Goal: Transaction & Acquisition: Purchase product/service

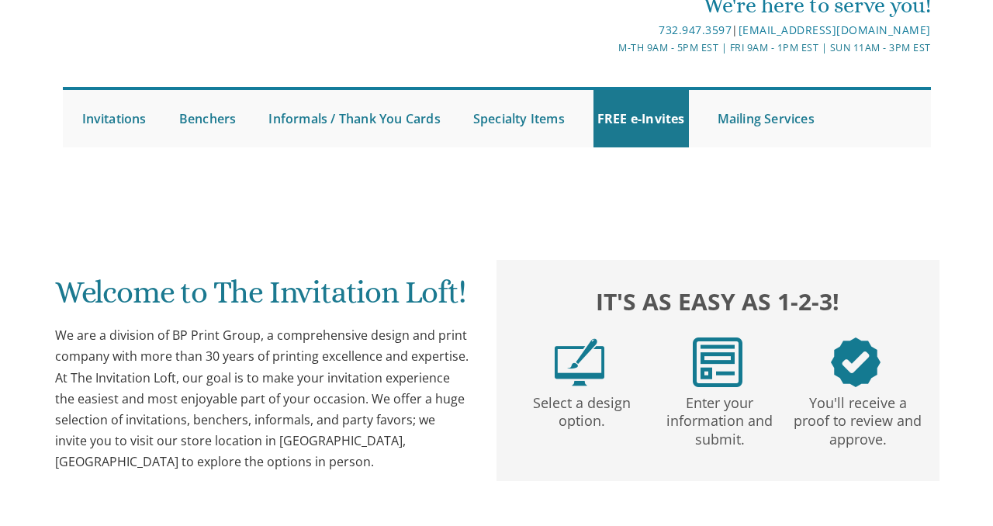
scroll to position [67, 0]
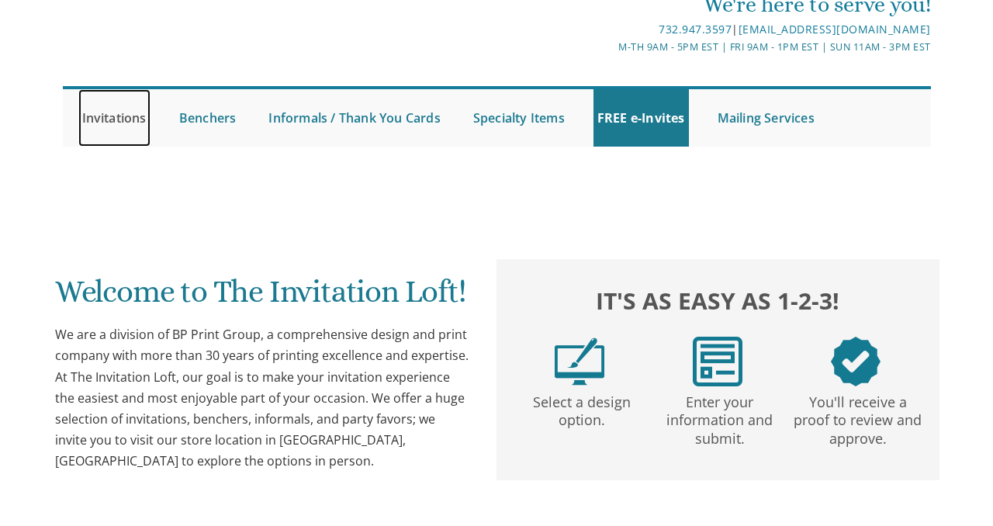
click at [130, 124] on link "Invitations" at bounding box center [114, 117] width 72 height 57
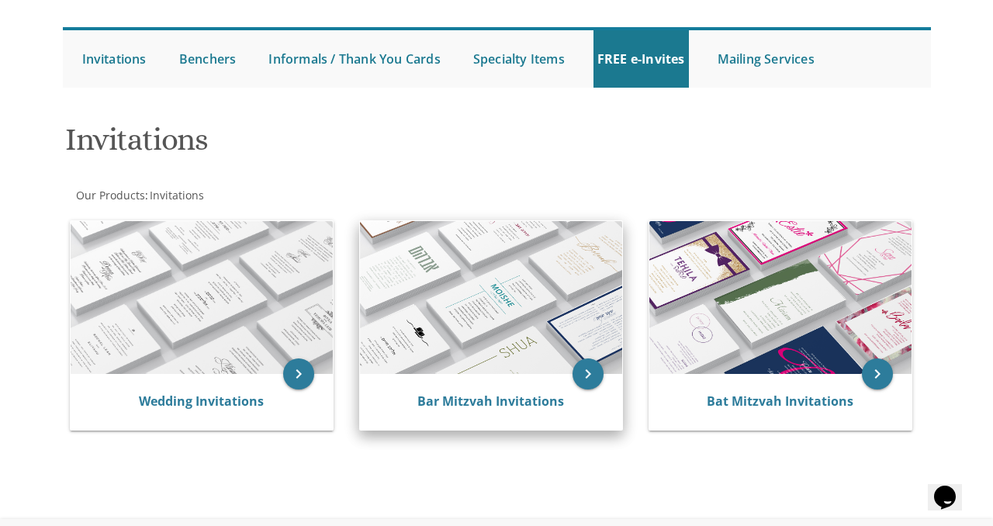
click at [504, 305] on img at bounding box center [491, 297] width 262 height 153
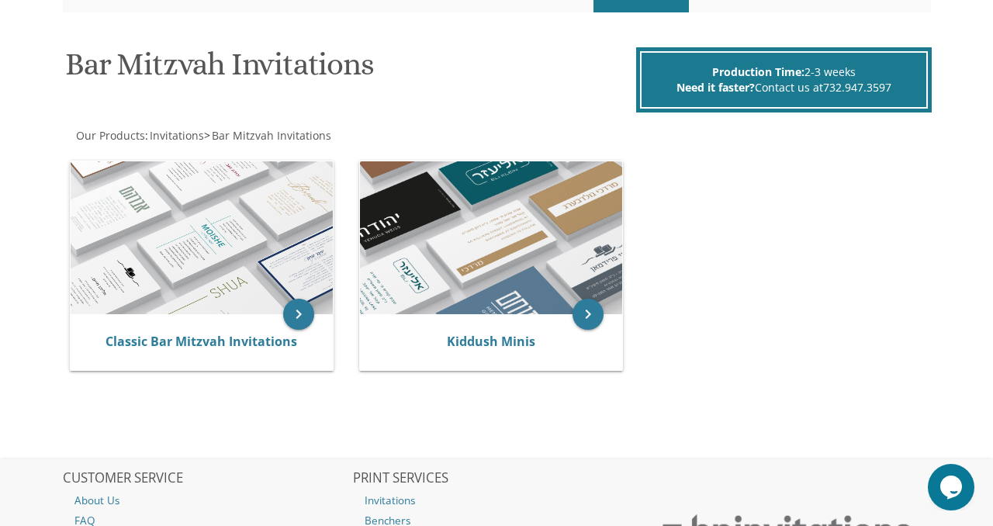
scroll to position [202, 0]
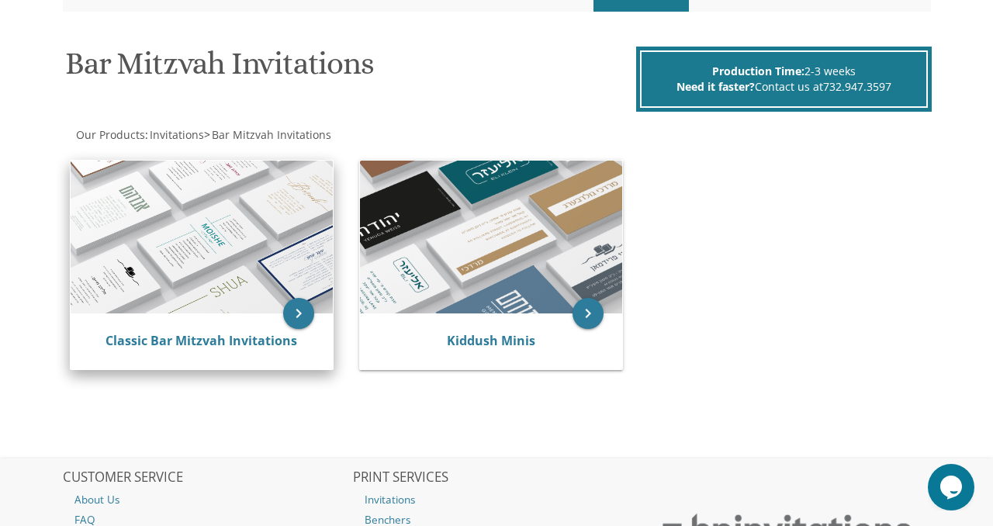
click at [242, 213] on img at bounding box center [202, 237] width 262 height 153
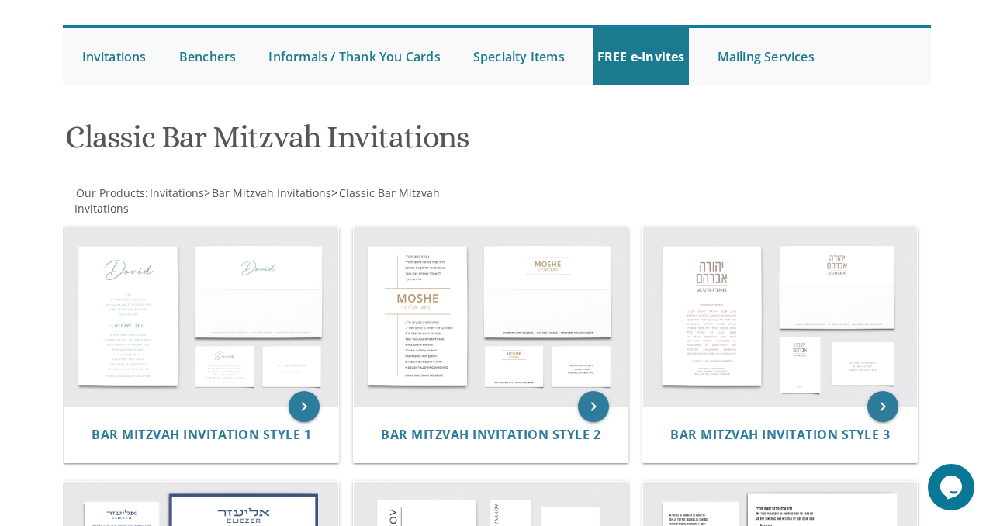
scroll to position [148, 0]
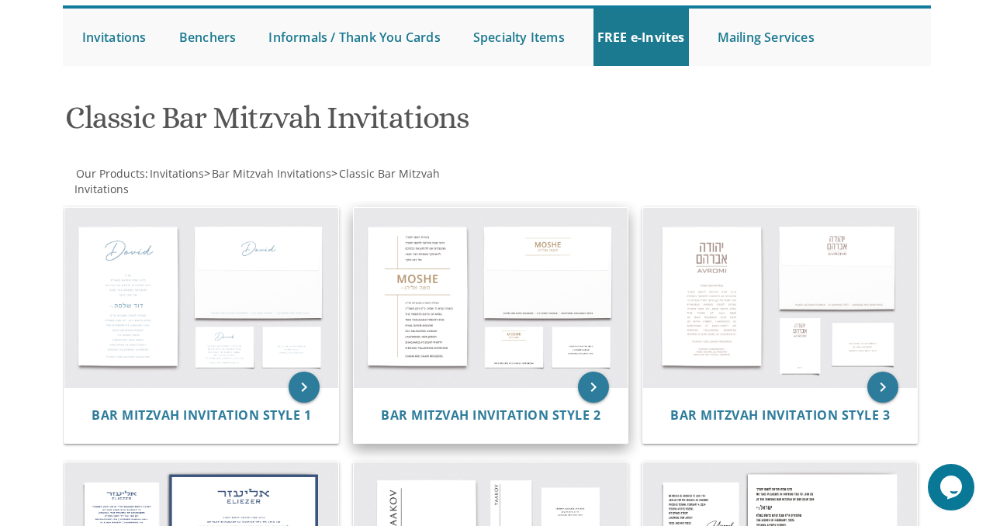
click at [452, 283] on img at bounding box center [491, 298] width 274 height 180
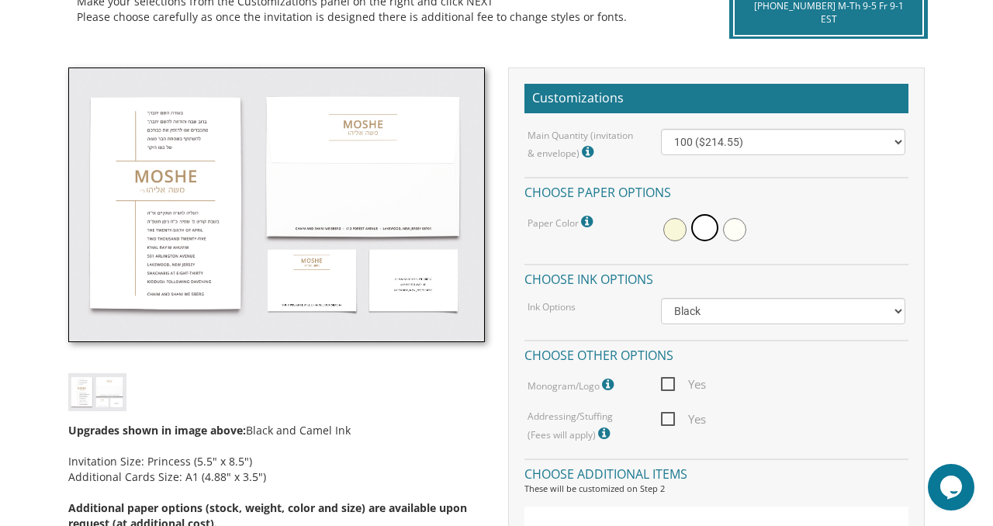
scroll to position [397, 0]
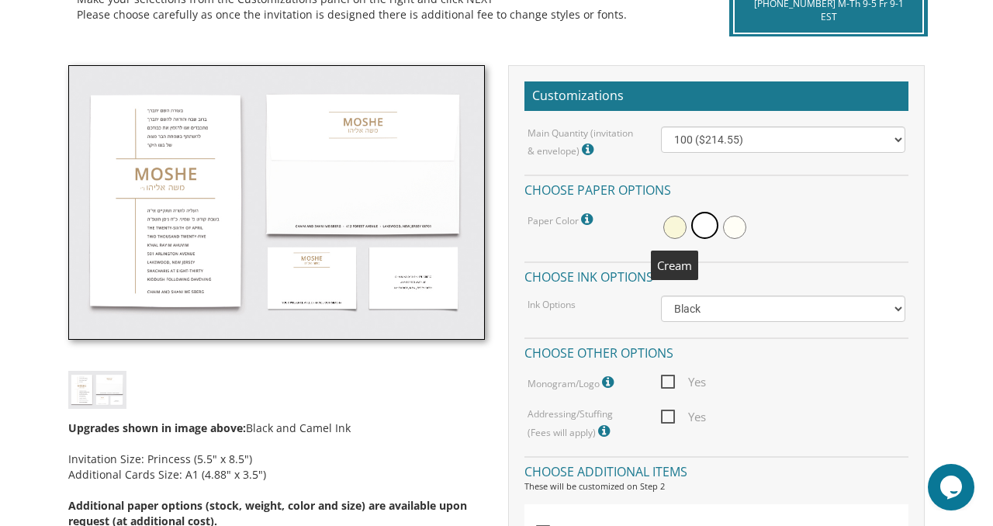
click at [677, 228] on span at bounding box center [674, 227] width 23 height 23
click at [703, 226] on span at bounding box center [706, 227] width 23 height 23
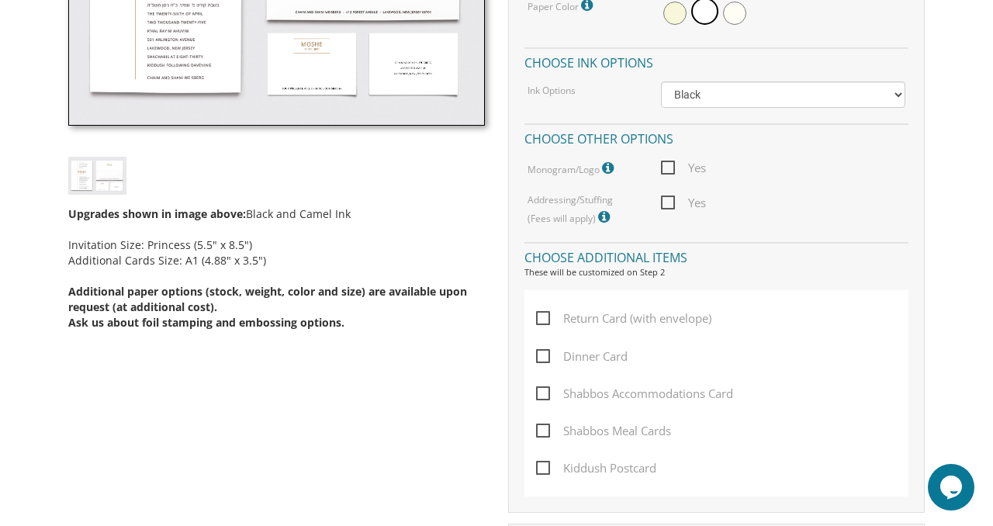
scroll to position [612, 0]
click at [669, 202] on span "Yes" at bounding box center [683, 201] width 45 height 19
click at [669, 202] on input "Yes" at bounding box center [666, 200] width 10 height 10
click at [669, 202] on span "Yes" at bounding box center [683, 201] width 45 height 19
click at [669, 202] on input "Yes" at bounding box center [666, 200] width 10 height 10
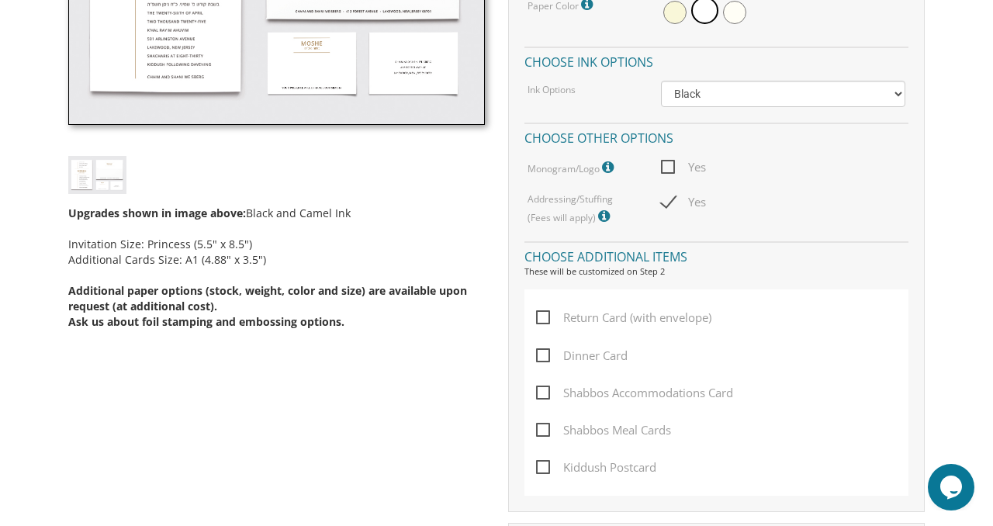
checkbox input "false"
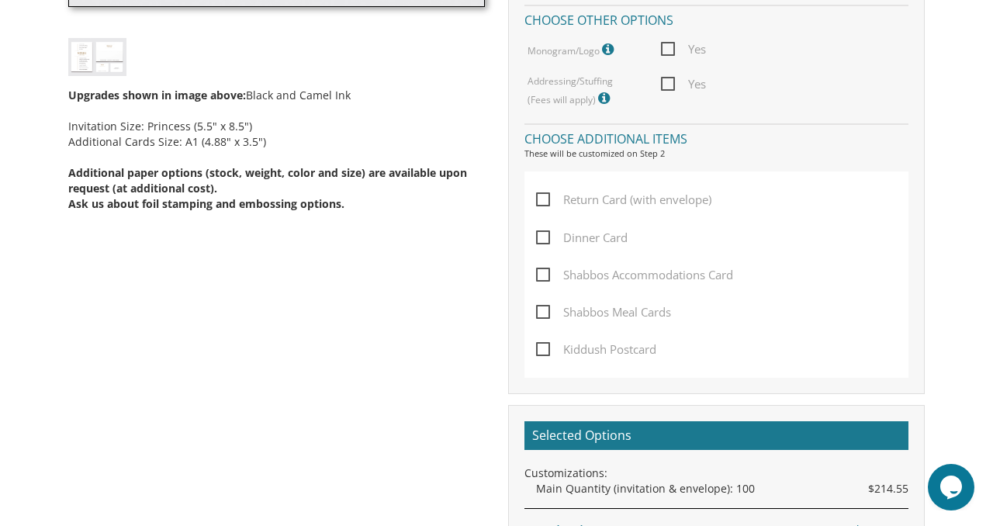
scroll to position [731, 0]
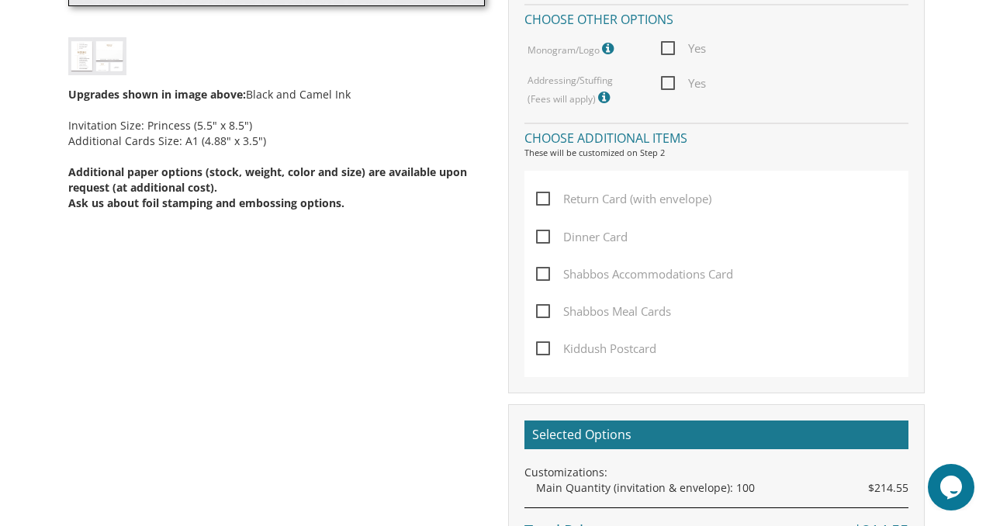
click at [544, 237] on span "Dinner Card" at bounding box center [582, 236] width 92 height 19
click at [544, 237] on input "Dinner Card" at bounding box center [541, 235] width 10 height 10
checkbox input "true"
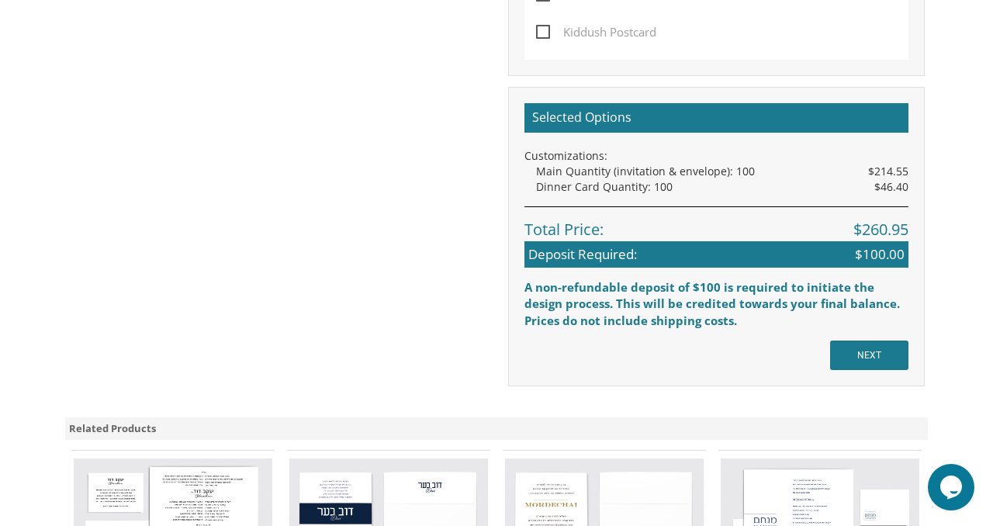
scroll to position [1228, 0]
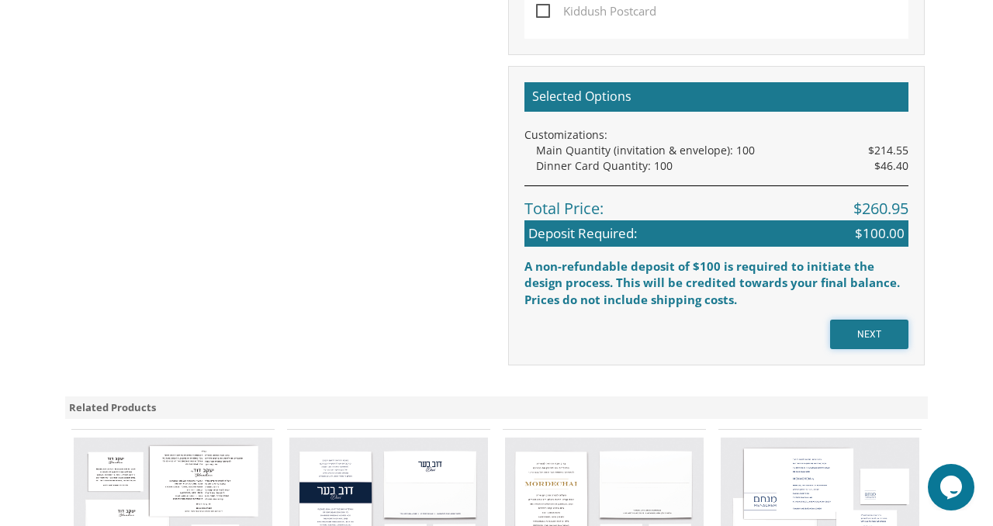
click at [848, 342] on input "NEXT" at bounding box center [869, 334] width 78 height 29
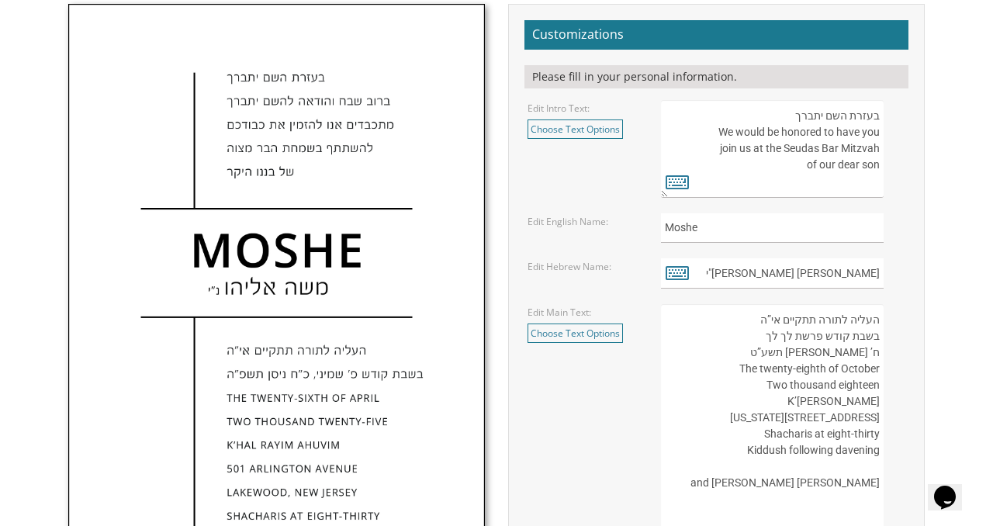
scroll to position [534, 0]
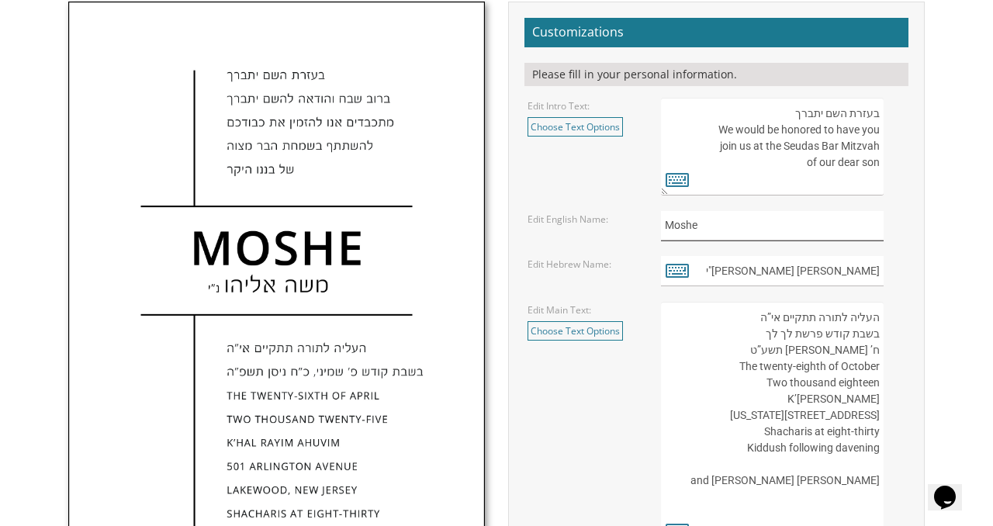
click at [708, 223] on input "Moshe" at bounding box center [772, 226] width 223 height 30
type input "Menachem"
click at [883, 268] on input "משה אליהו נ"י" at bounding box center [772, 271] width 223 height 30
drag, startPoint x: 827, startPoint y: 269, endPoint x: 888, endPoint y: 268, distance: 61.3
click at [888, 268] on div "משה אליהו נ"י" at bounding box center [783, 271] width 244 height 30
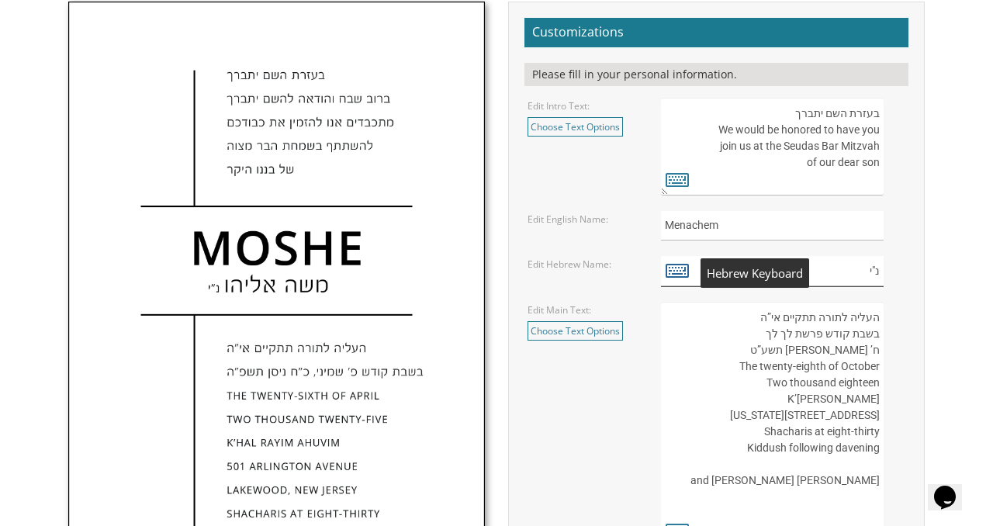
type input "נ"י"
click at [678, 271] on icon at bounding box center [676, 270] width 23 height 22
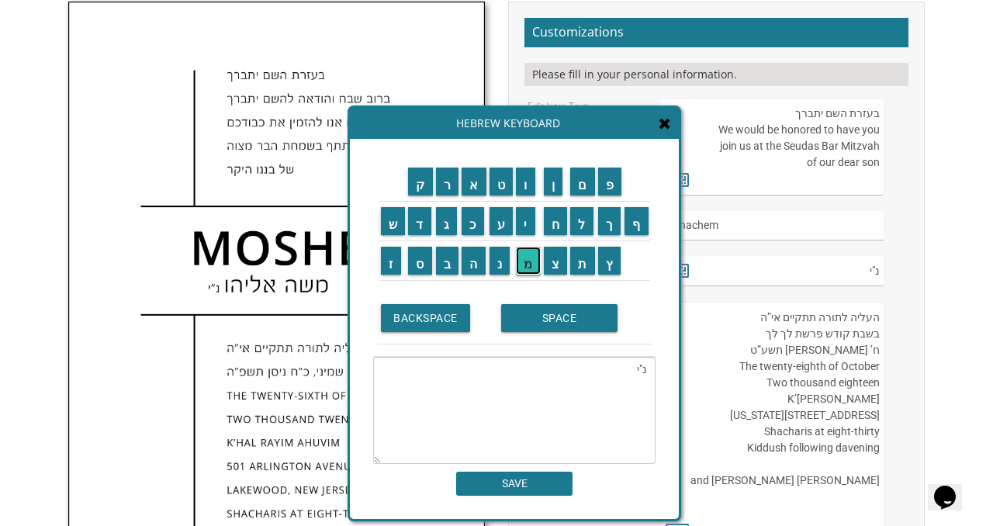
click at [528, 265] on input "מ" at bounding box center [528, 261] width 25 height 28
type textarea "מ"
click at [531, 265] on input "מ" at bounding box center [528, 261] width 25 height 28
click at [502, 261] on input "נ" at bounding box center [499, 261] width 21 height 28
click at [561, 228] on input "ח" at bounding box center [556, 221] width 24 height 28
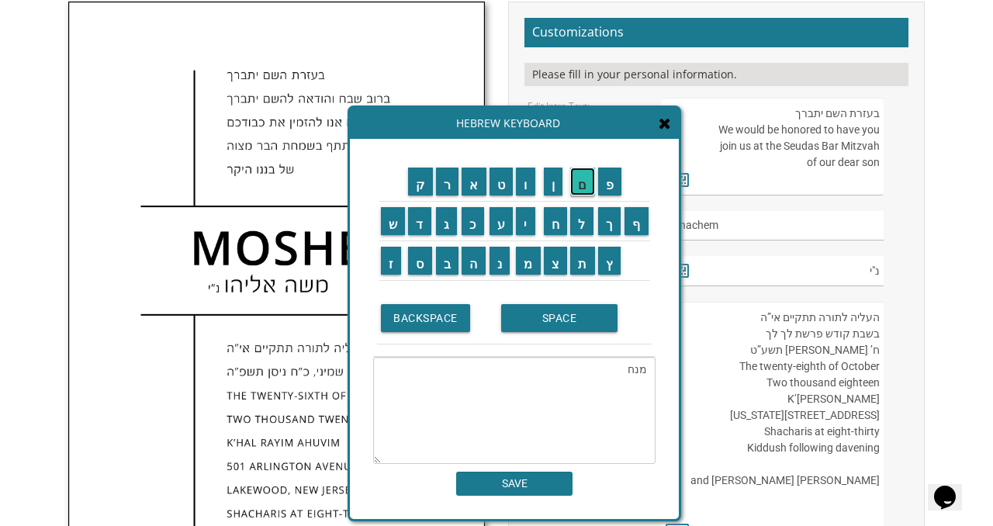
click at [580, 189] on input "ם" at bounding box center [582, 182] width 25 height 28
click at [567, 321] on input "SPACE" at bounding box center [559, 318] width 116 height 28
click at [530, 267] on input "מ" at bounding box center [528, 261] width 25 height 28
click at [504, 261] on input "נ" at bounding box center [499, 261] width 21 height 28
click at [417, 217] on input "ד" at bounding box center [419, 221] width 23 height 28
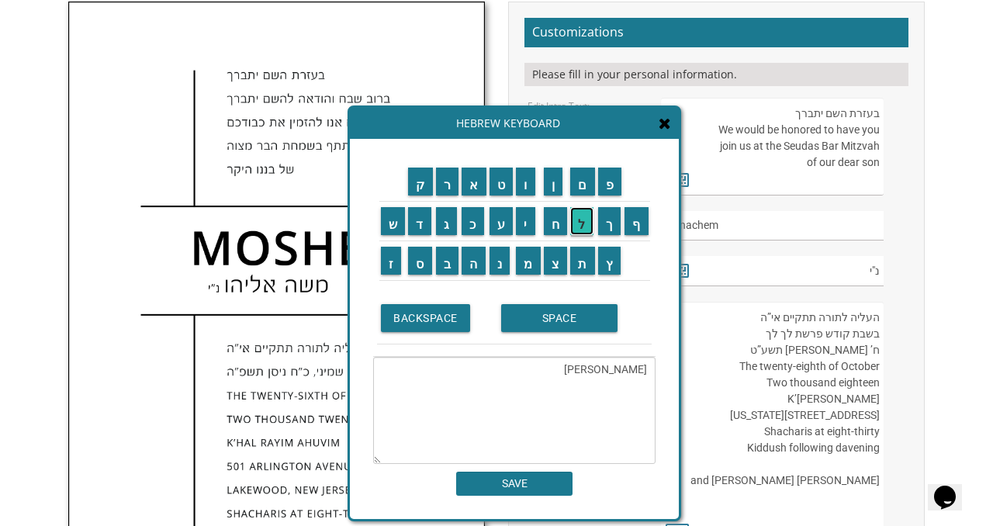
click at [576, 230] on input "ל" at bounding box center [581, 221] width 23 height 28
click at [553, 320] on input "SPACE" at bounding box center [559, 318] width 116 height 28
click at [499, 266] on input "נ" at bounding box center [499, 261] width 21 height 28
click at [529, 228] on input "י" at bounding box center [525, 221] width 19 height 28
type textarea "מנחם מנדל נ"י"
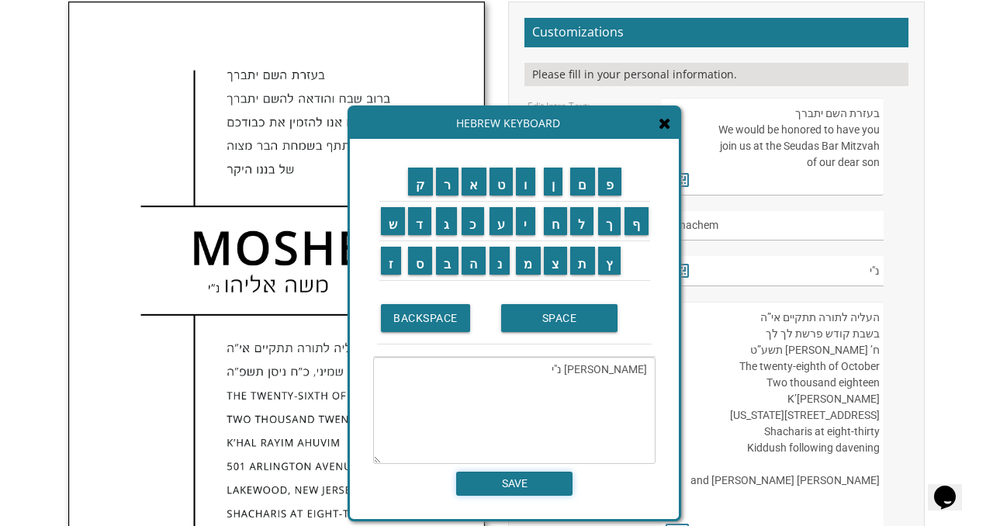
click at [534, 484] on input "SAVE" at bounding box center [514, 484] width 116 height 24
type input "מנחם מנדל נ"י"
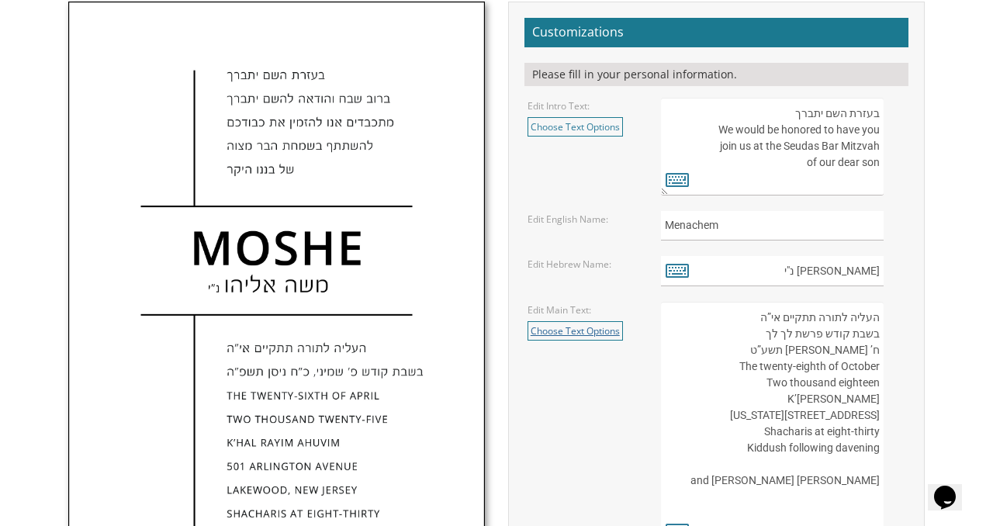
click at [580, 328] on link "Choose Text Options" at bounding box center [574, 330] width 95 height 19
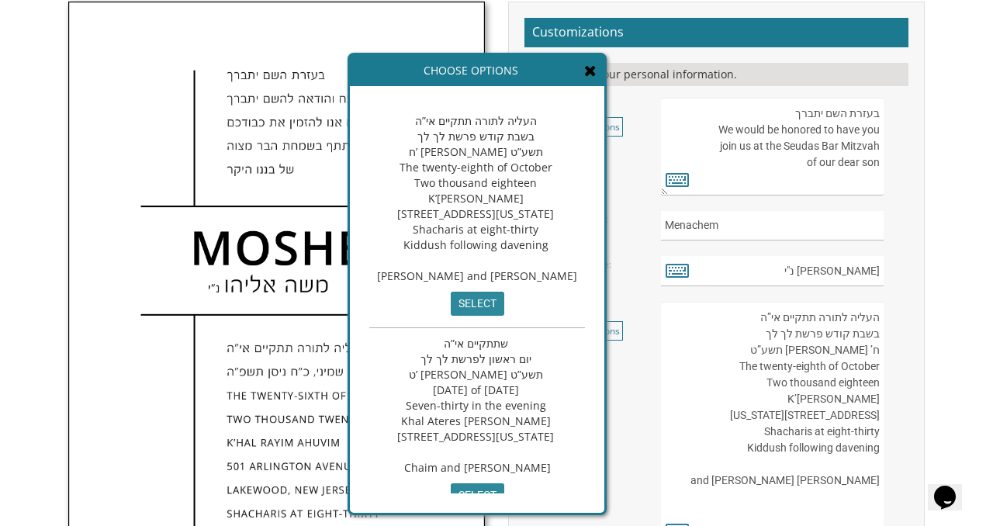
click at [596, 73] on icon at bounding box center [590, 71] width 12 height 16
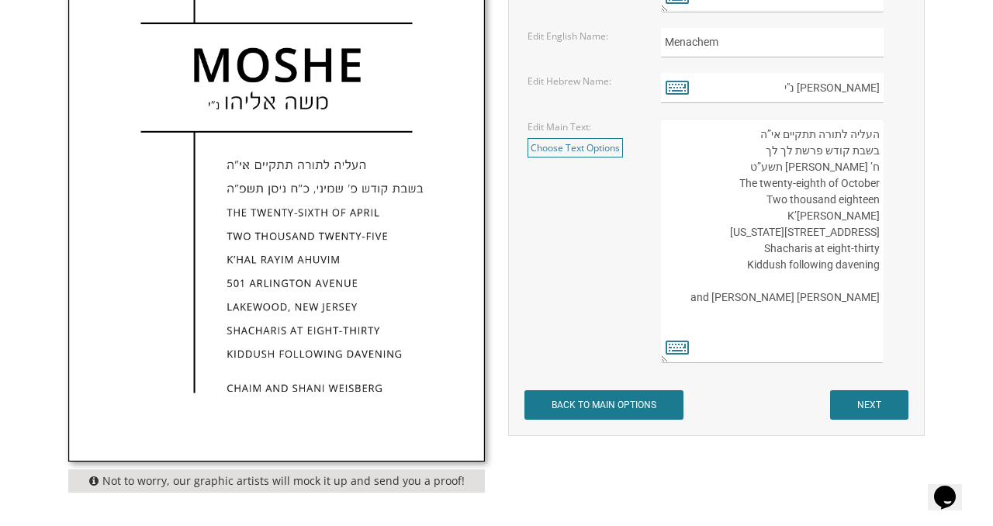
scroll to position [720, 0]
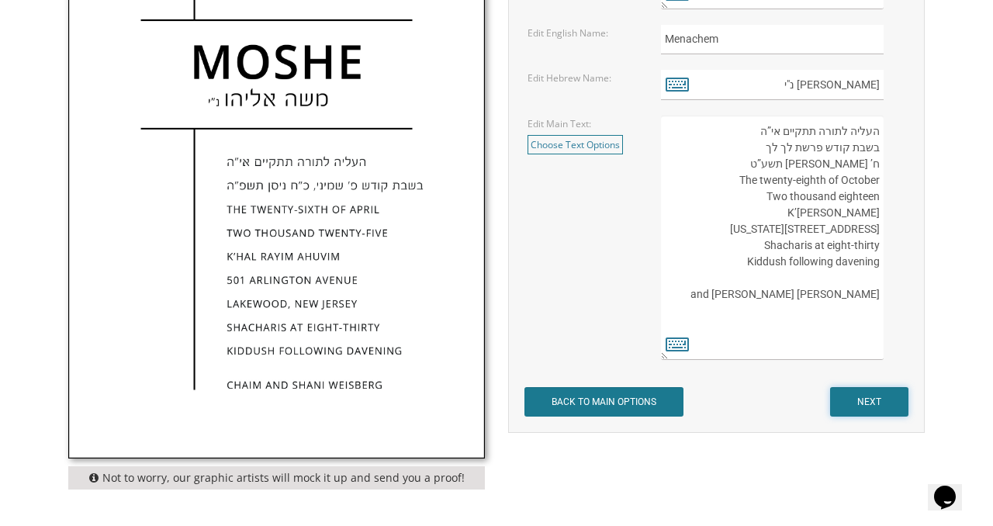
click at [874, 396] on input "NEXT" at bounding box center [869, 401] width 78 height 29
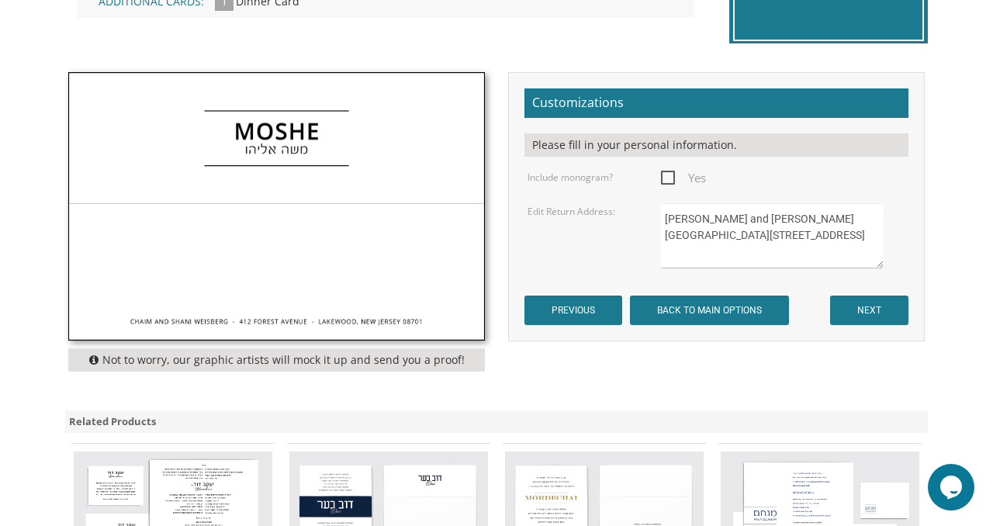
scroll to position [477, 0]
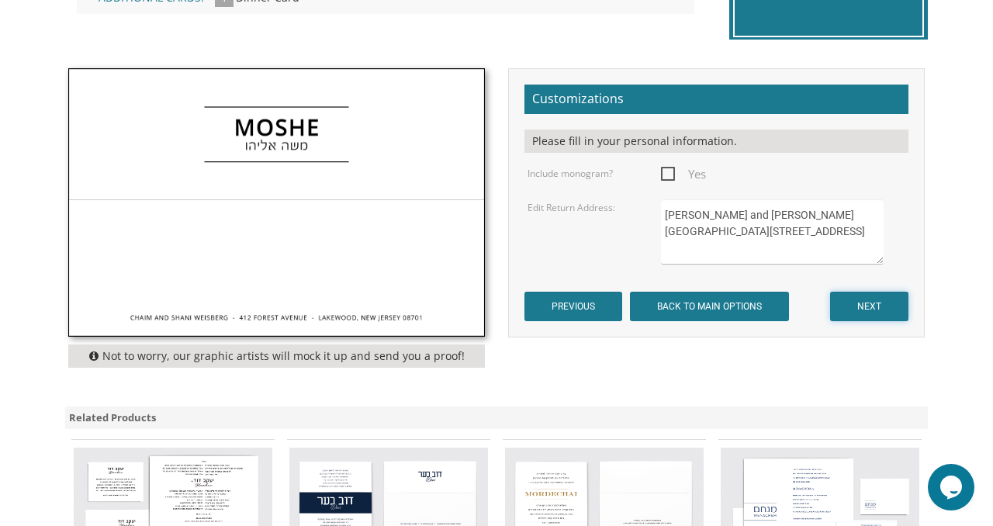
click at [856, 309] on input "NEXT" at bounding box center [869, 306] width 78 height 29
